Goal: Use online tool/utility: Utilize a website feature to perform a specific function

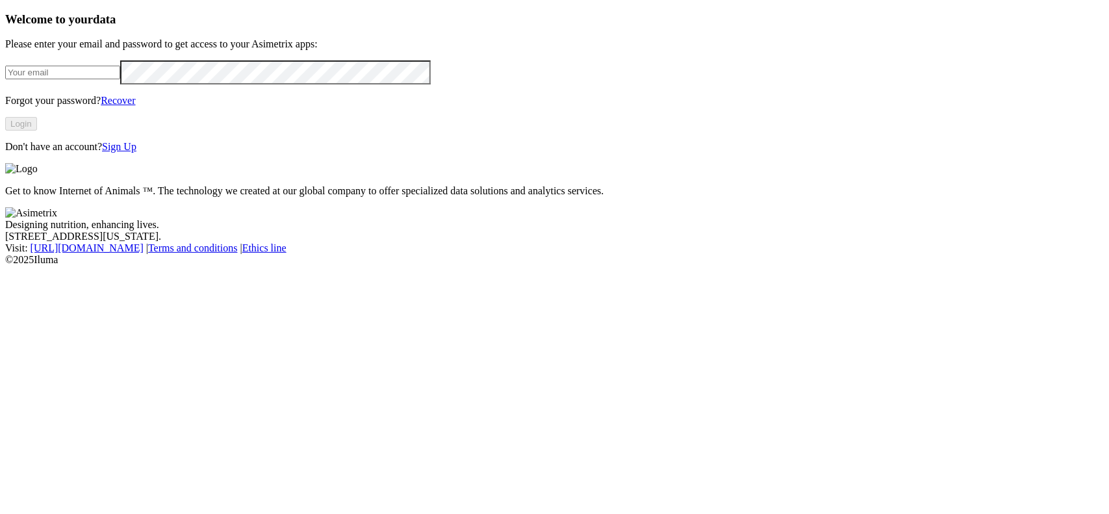
type input "[EMAIL_ADDRESS][DOMAIN_NAME]"
click at [37, 131] on button "Login" at bounding box center [21, 124] width 32 height 14
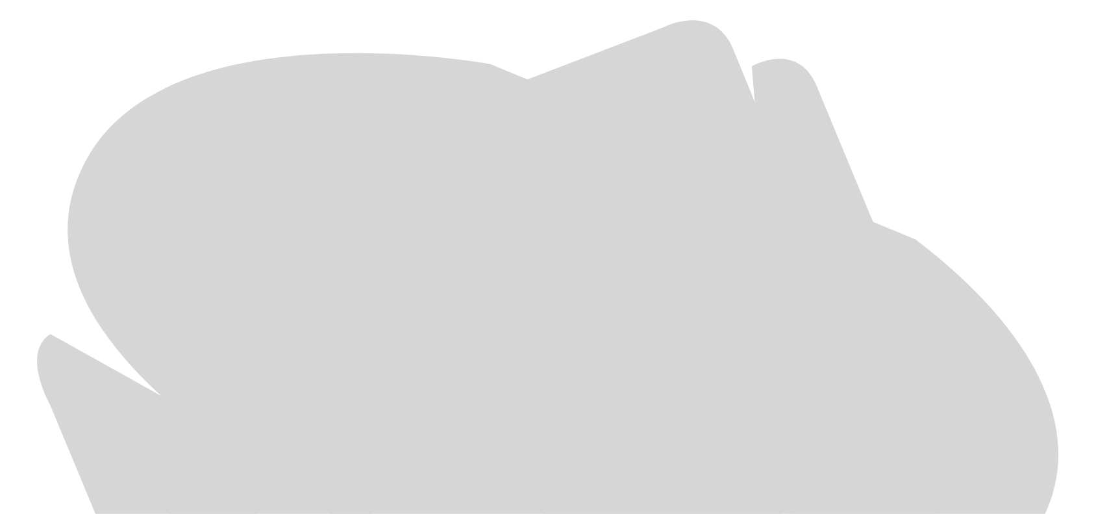
scroll to position [614, 0]
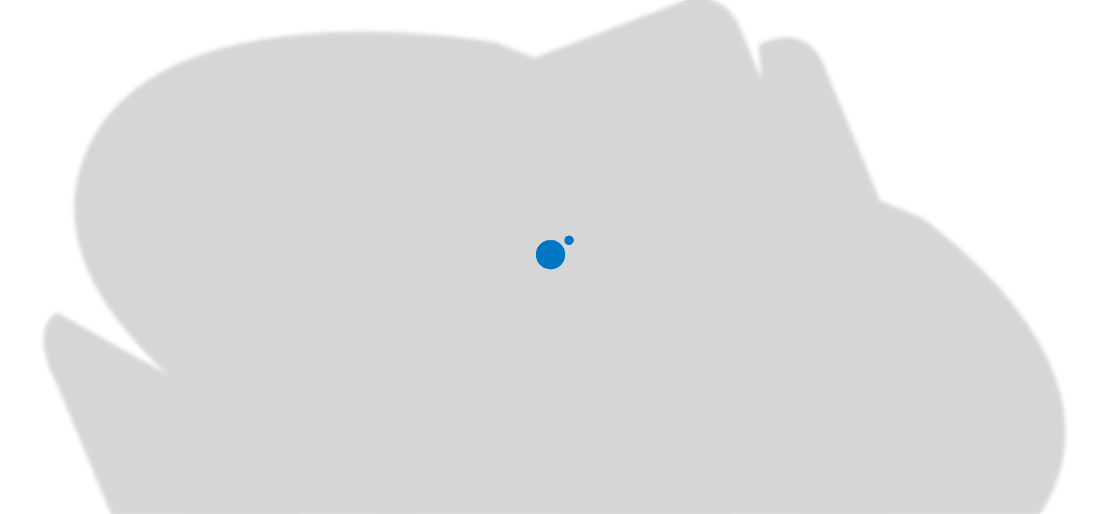
scroll to position [0, 0]
